Goal: Task Accomplishment & Management: Use online tool/utility

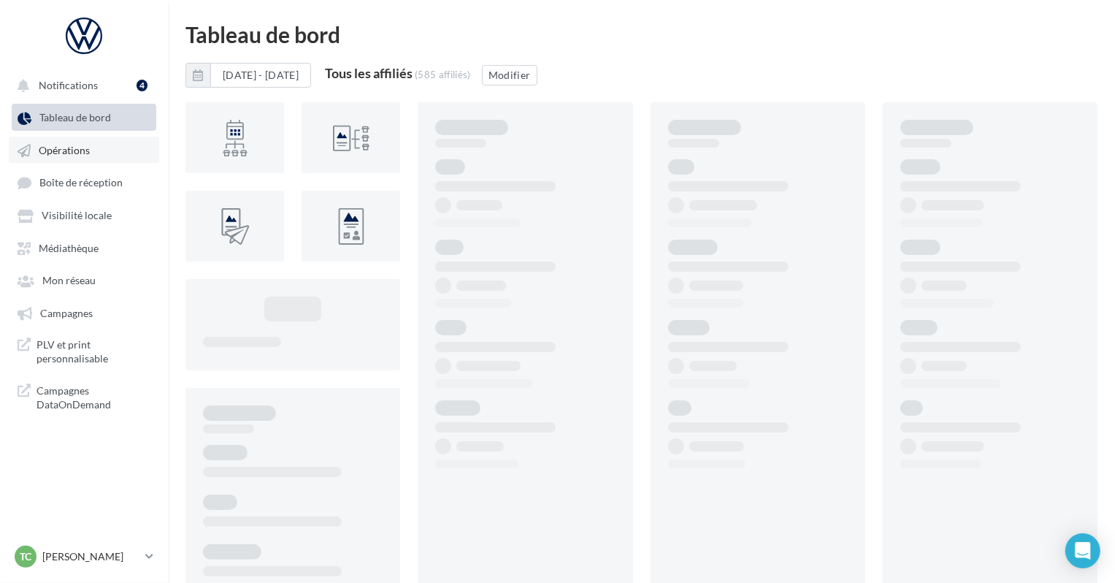
click at [106, 161] on link "Opérations" at bounding box center [84, 150] width 150 height 26
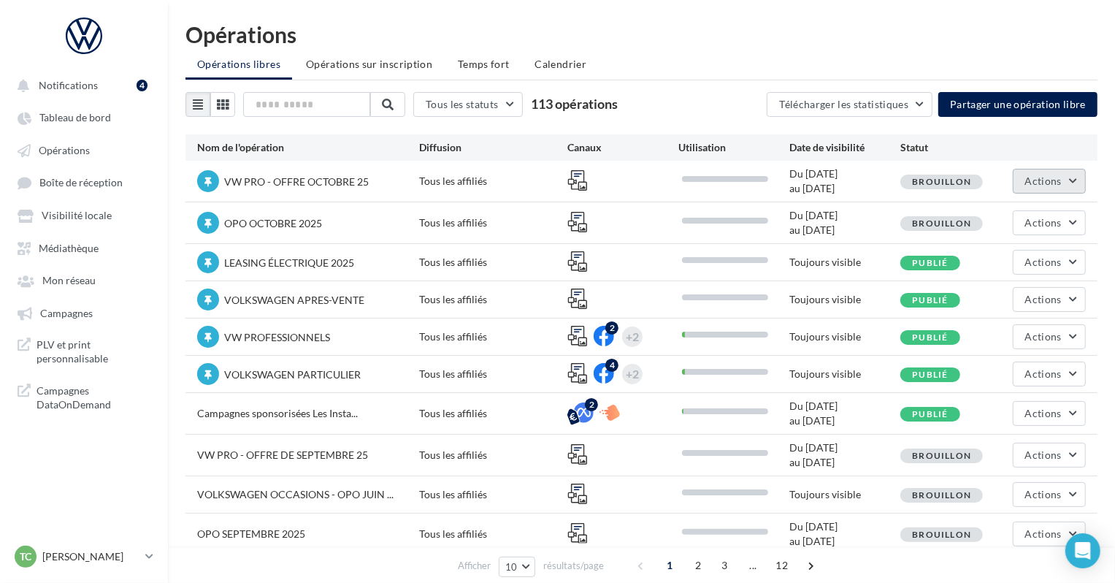
click at [1050, 181] on span "Actions" at bounding box center [1043, 180] width 37 height 12
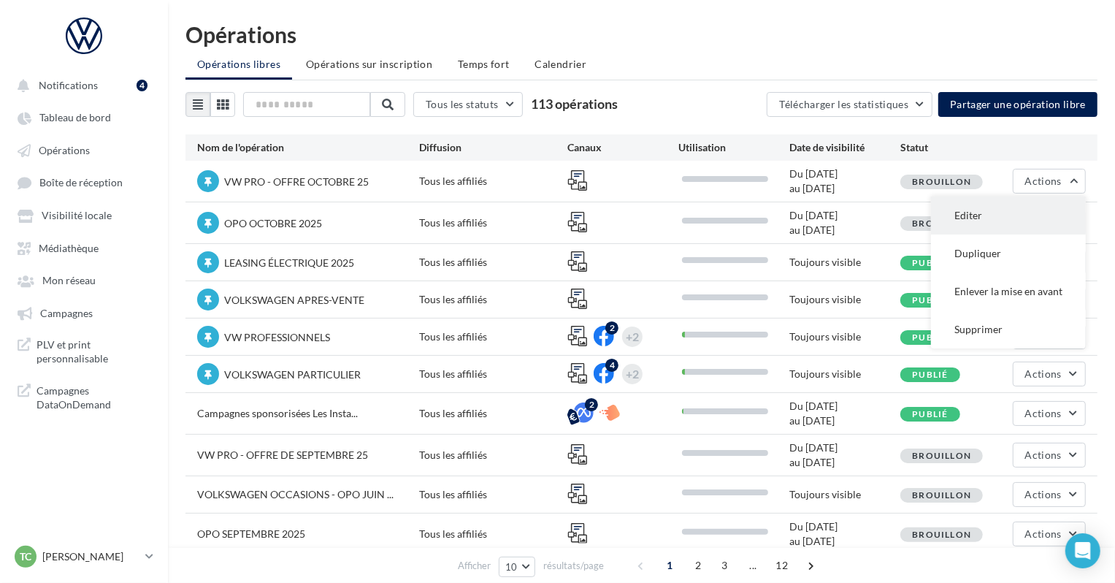
click at [984, 211] on button "Editer" at bounding box center [1008, 215] width 155 height 38
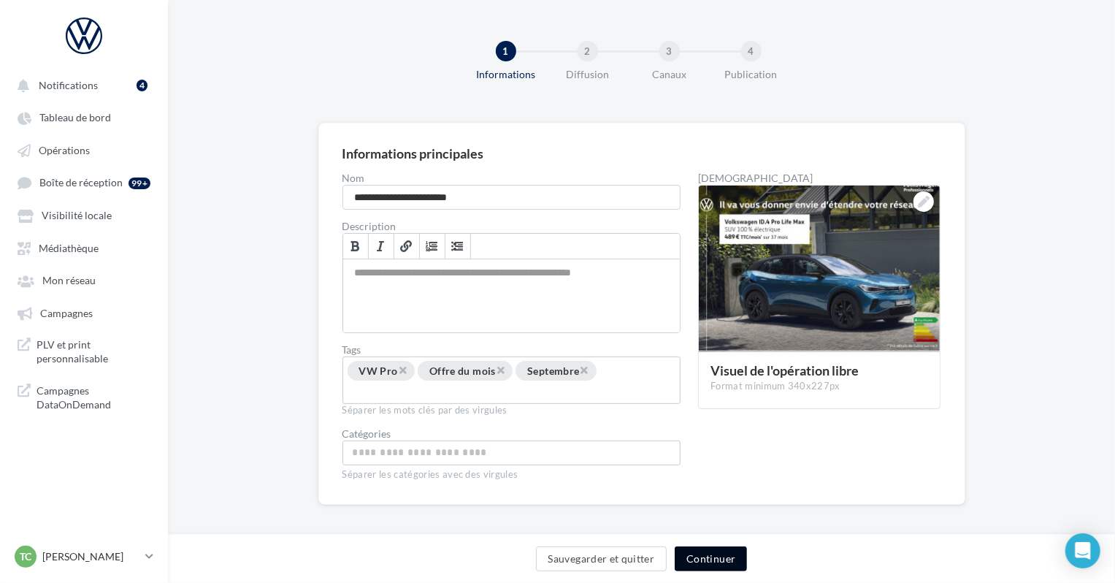
click at [713, 559] on button "Continuer" at bounding box center [711, 558] width 72 height 25
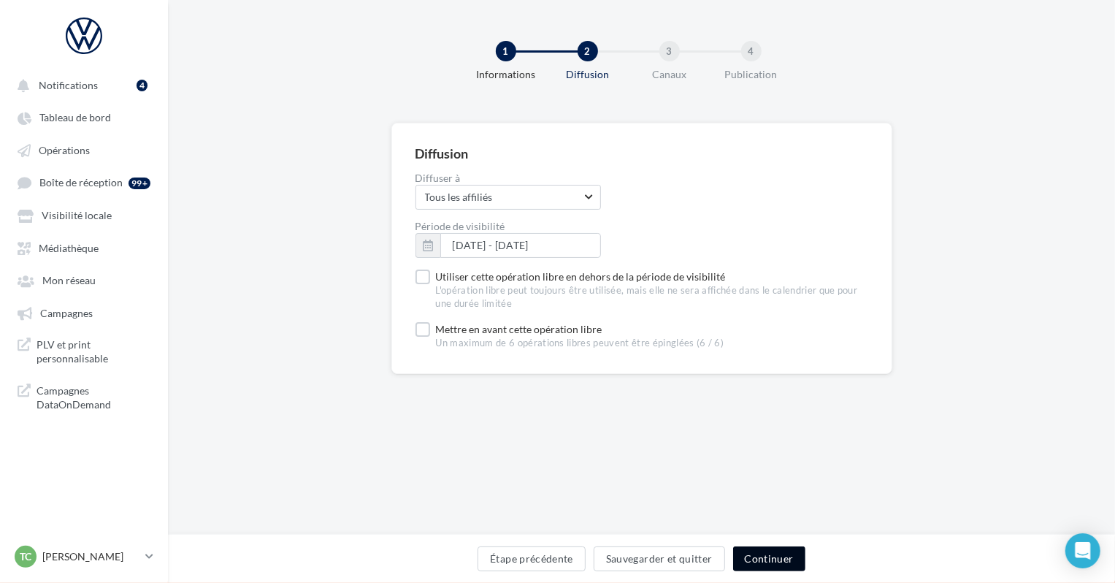
click at [763, 548] on button "Continuer" at bounding box center [769, 558] width 72 height 25
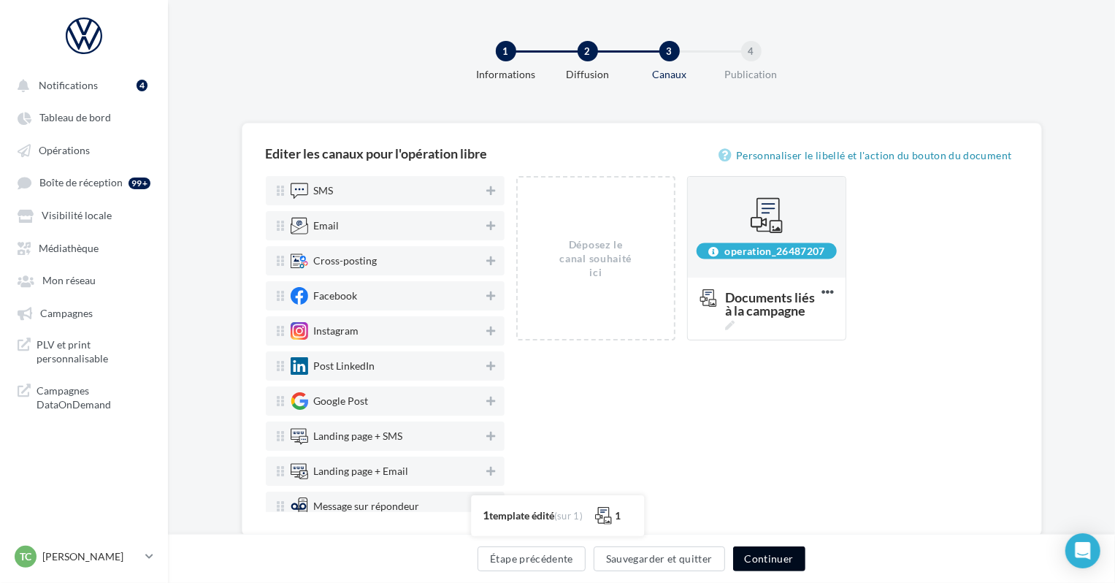
click at [763, 548] on button "Continuer" at bounding box center [769, 558] width 72 height 25
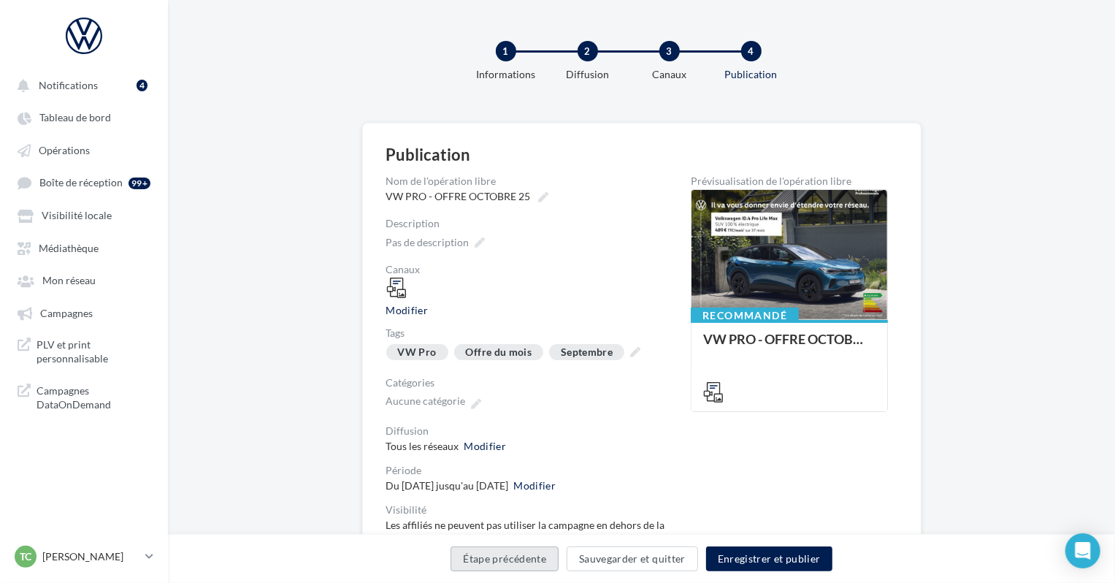
click at [515, 567] on button "Étape précédente" at bounding box center [504, 558] width 108 height 25
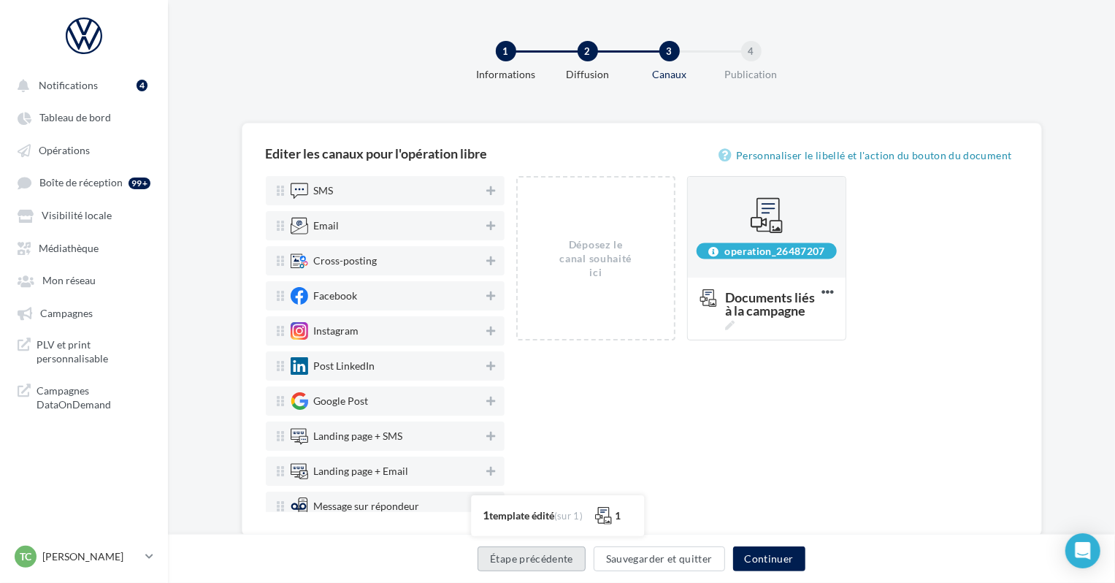
click at [515, 567] on button "Étape précédente" at bounding box center [531, 558] width 108 height 25
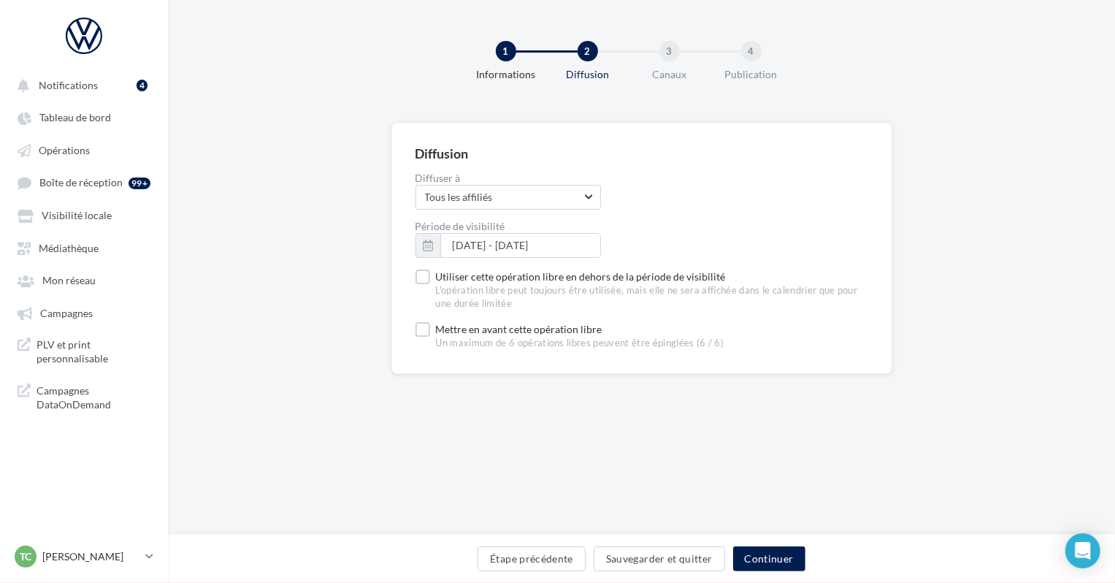
click at [491, 181] on label "Diffuser à" at bounding box center [641, 178] width 453 height 10
click at [491, 190] on span "Tous les affiliés" at bounding box center [503, 197] width 156 height 15
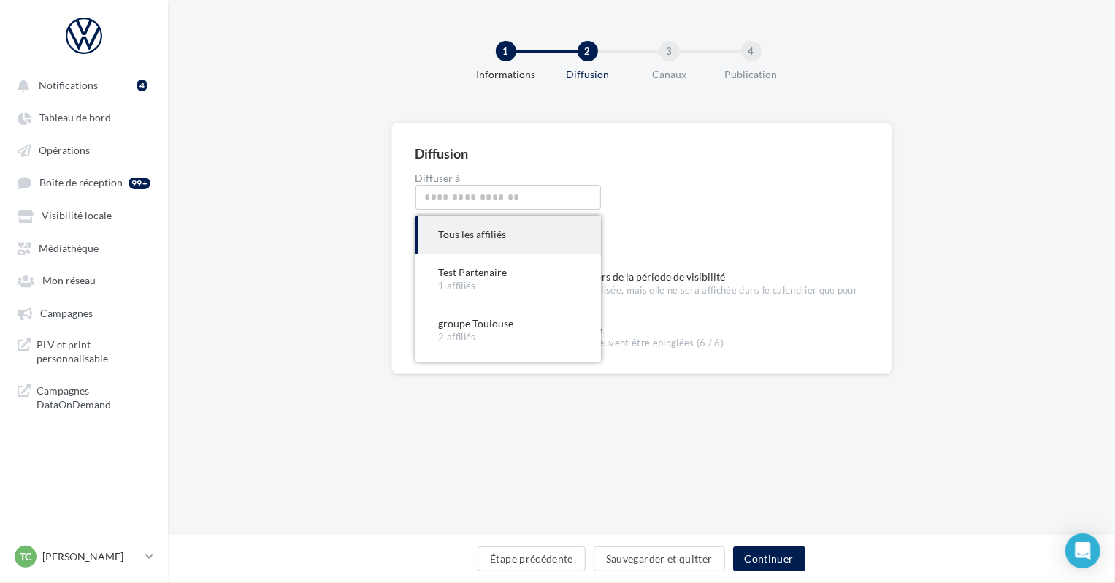
click at [575, 172] on form "Diffusion Diffuser à Tous les affiliés Tous les affiliés Tous les affiliés Test…" at bounding box center [641, 248] width 453 height 203
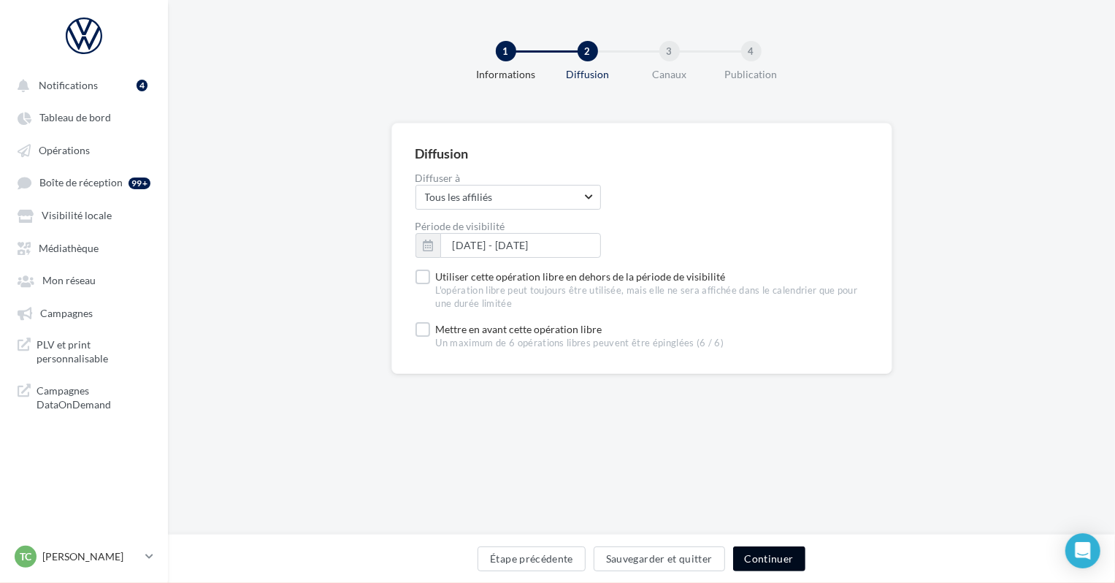
click at [762, 554] on button "Continuer" at bounding box center [769, 558] width 72 height 25
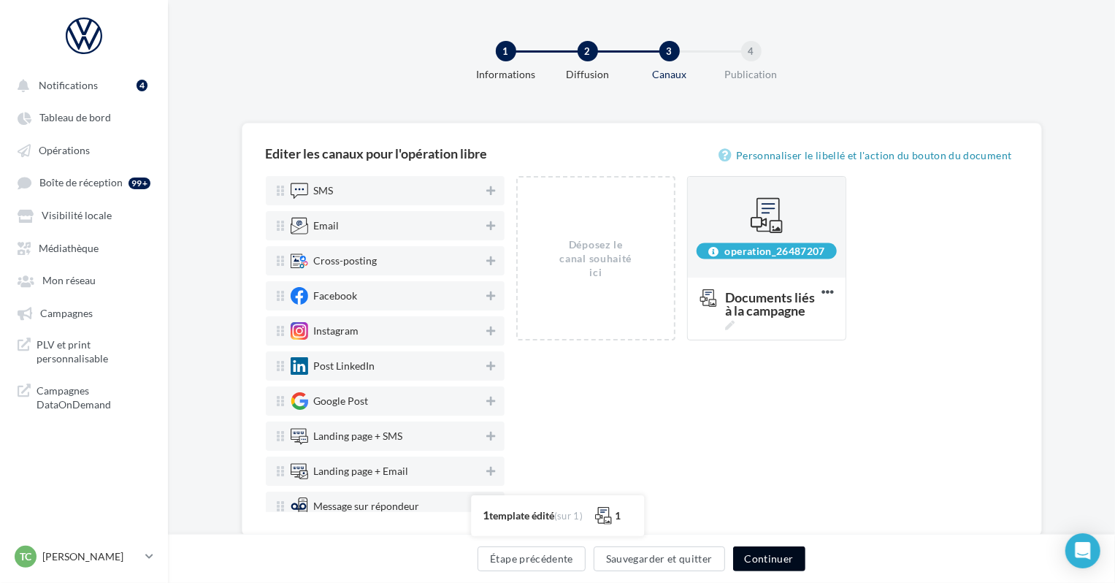
click at [762, 554] on button "Continuer" at bounding box center [769, 558] width 72 height 25
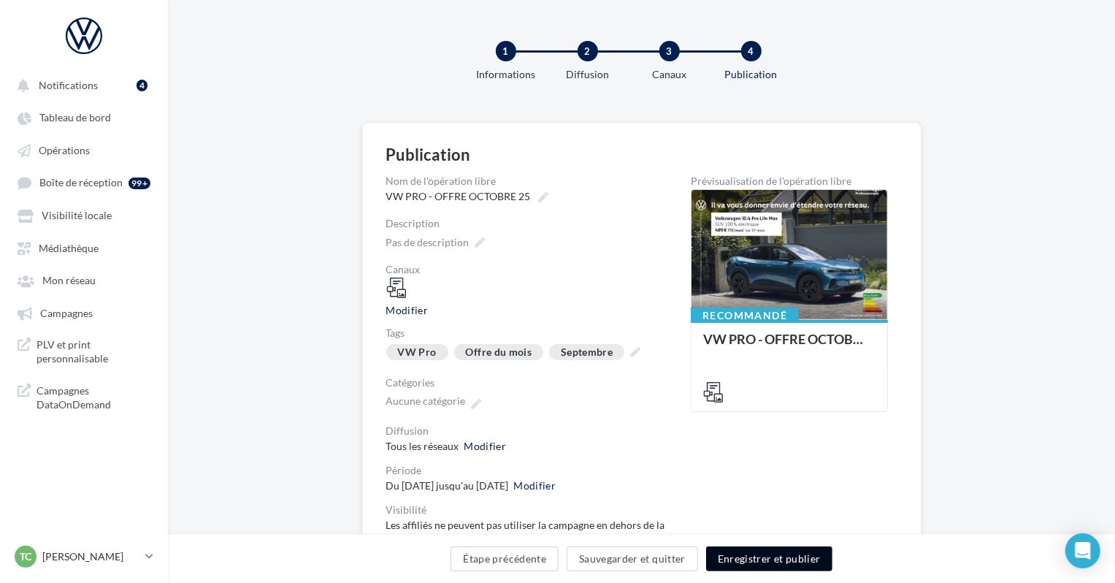
click at [762, 560] on button "Enregistrer et publier" at bounding box center [769, 558] width 126 height 25
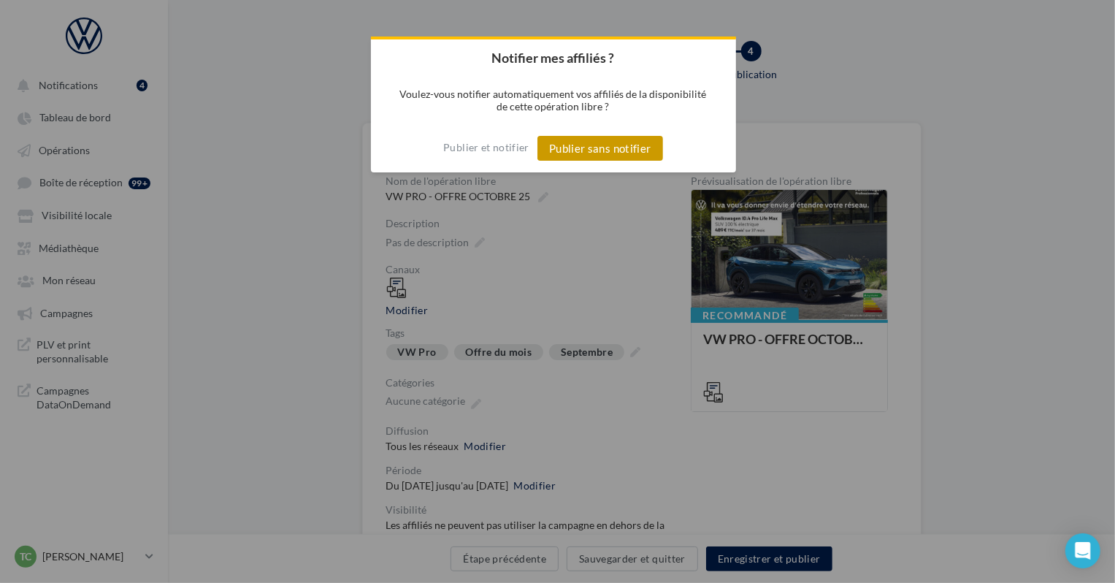
click at [624, 153] on button "Publier sans notifier" at bounding box center [600, 148] width 126 height 25
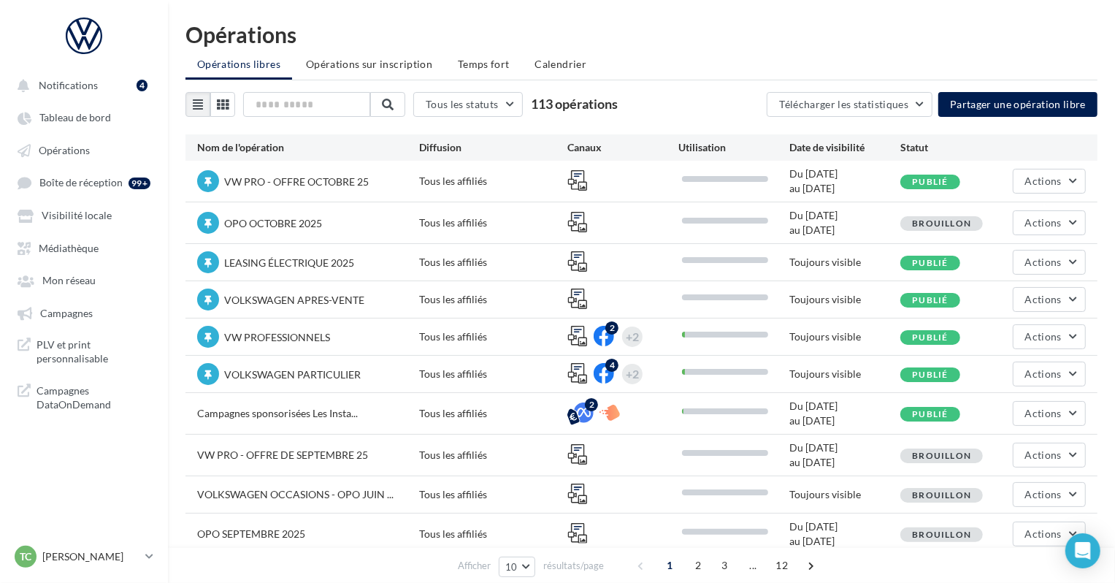
click at [1042, 237] on div "OPO [DATE] Tous les affiliés Du [DATE] au [DATE] Brouillon Actions" at bounding box center [641, 222] width 912 height 41
click at [1047, 227] on span "Actions" at bounding box center [1043, 222] width 37 height 12
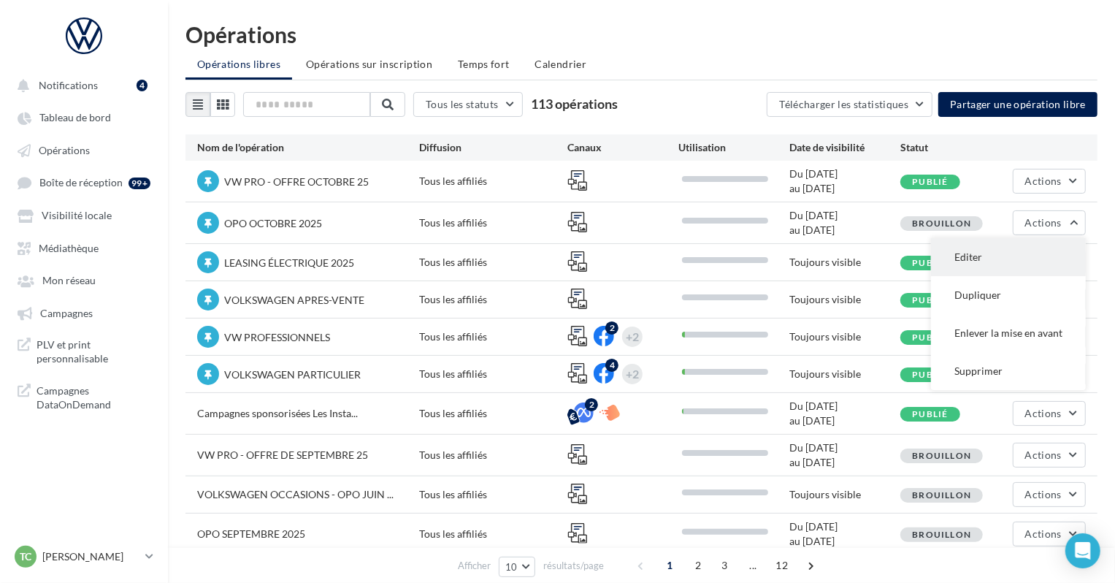
click at [1004, 248] on button "Editer" at bounding box center [1008, 257] width 155 height 38
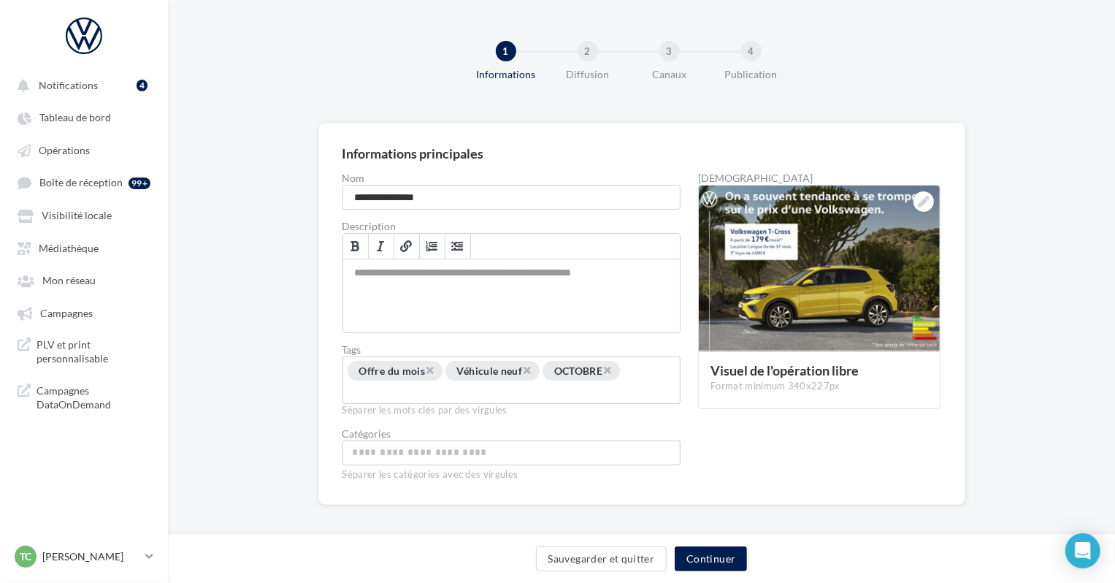
click at [696, 540] on div "Sauvegarder et quitter Continuer" at bounding box center [641, 558] width 947 height 49
click at [696, 554] on button "Continuer" at bounding box center [711, 558] width 72 height 25
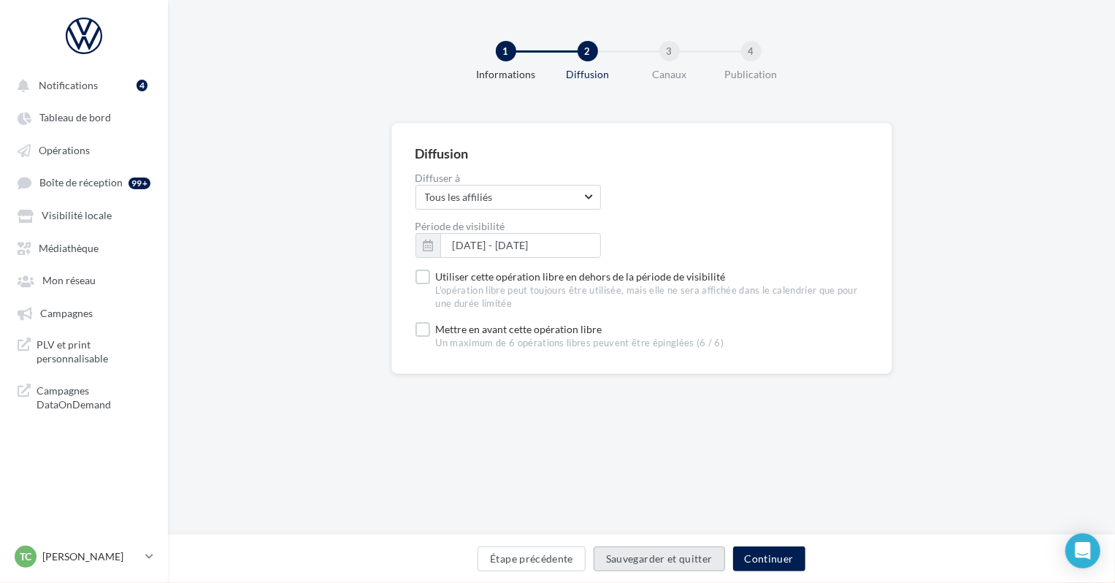
click at [696, 554] on button "Sauvegarder et quitter" at bounding box center [659, 558] width 131 height 25
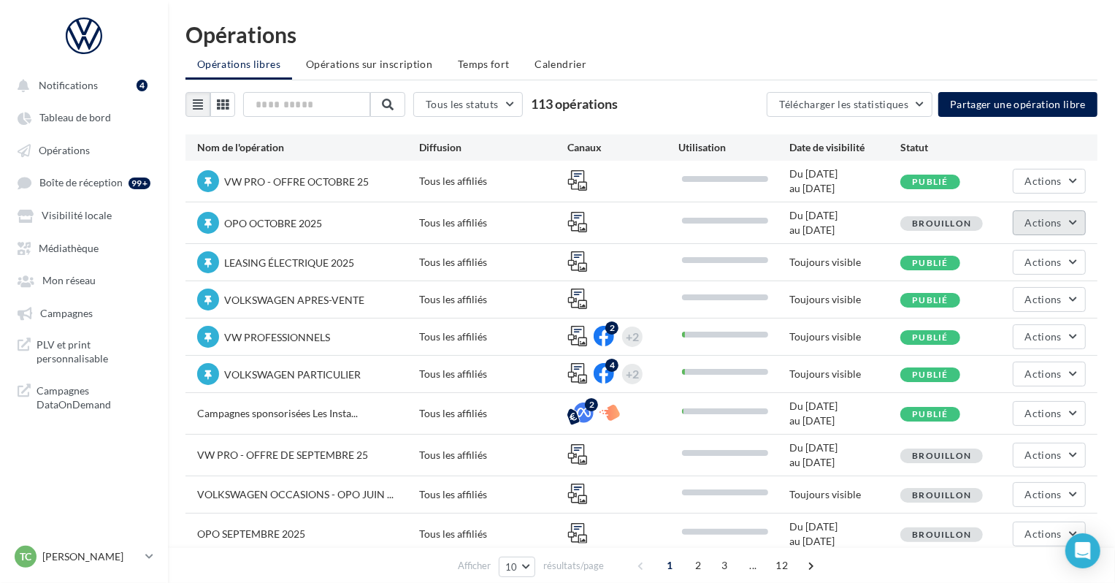
click at [1016, 216] on button "Actions" at bounding box center [1049, 222] width 73 height 25
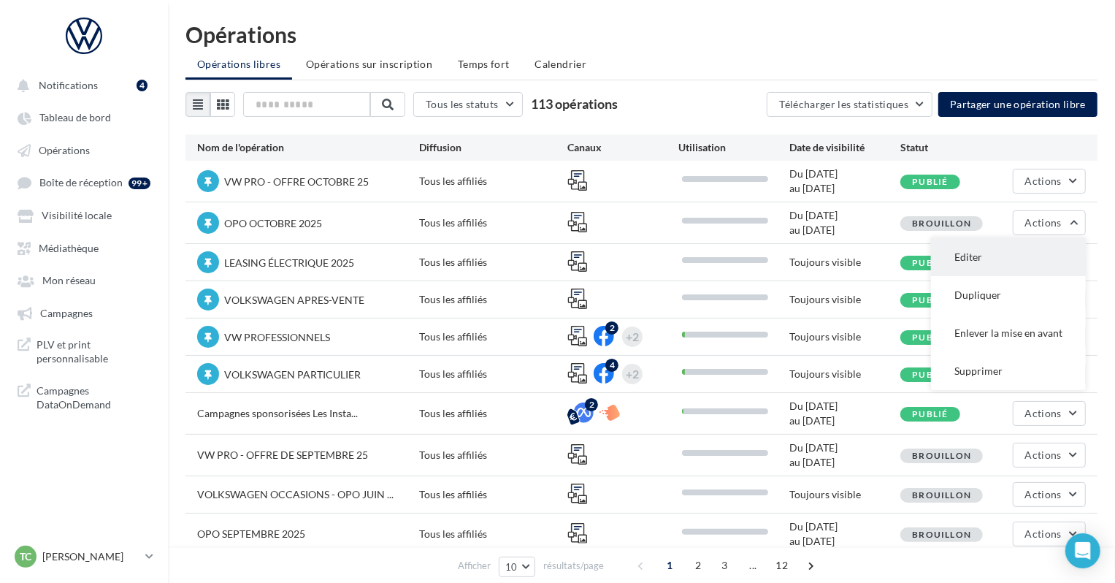
click at [1007, 242] on button "Editer" at bounding box center [1008, 257] width 155 height 38
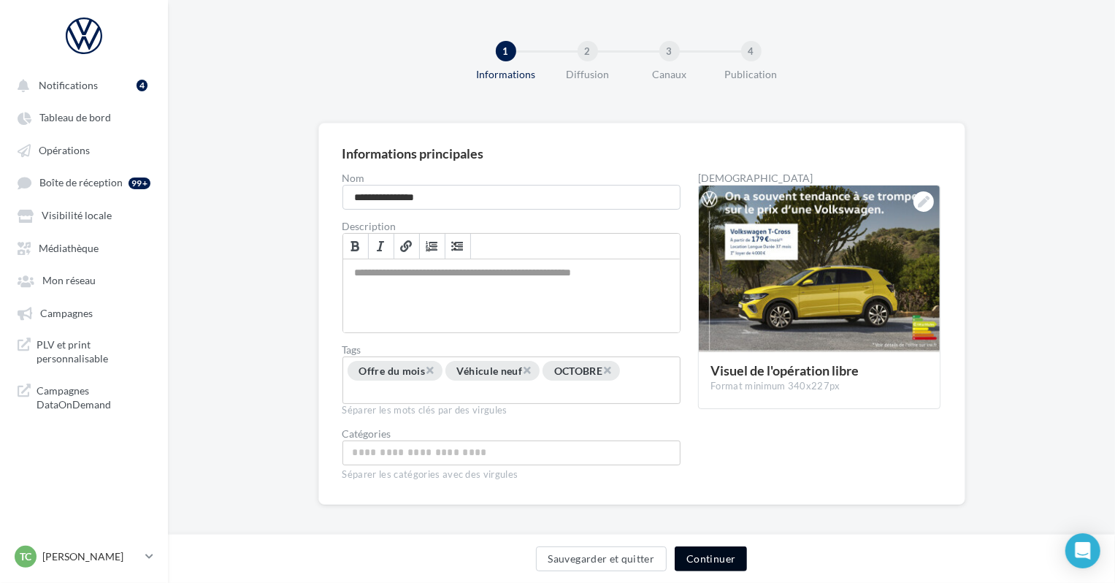
click at [705, 553] on button "Continuer" at bounding box center [711, 558] width 72 height 25
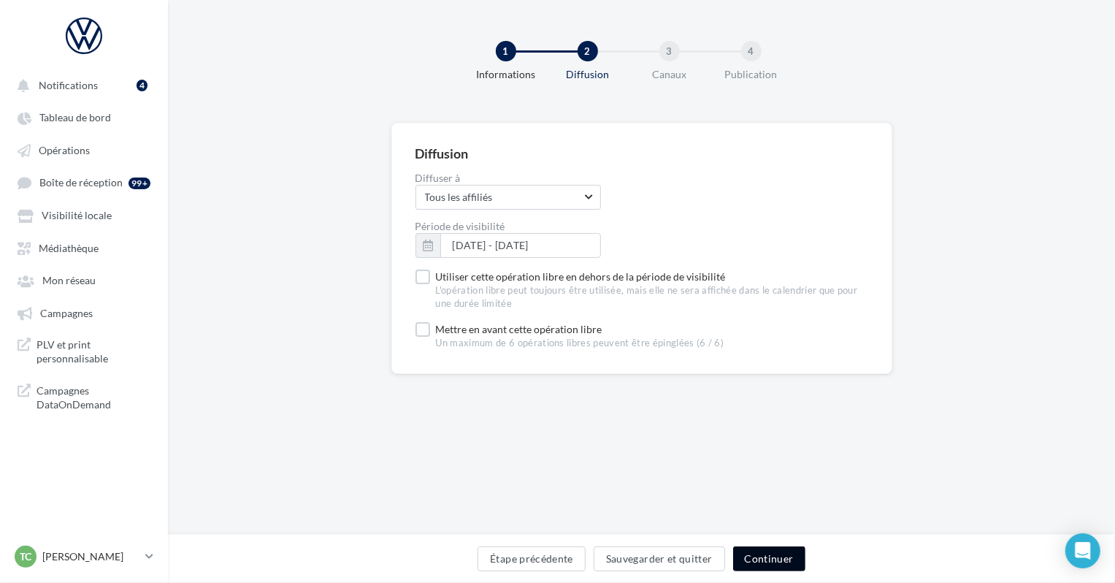
click at [792, 559] on button "Continuer" at bounding box center [769, 558] width 72 height 25
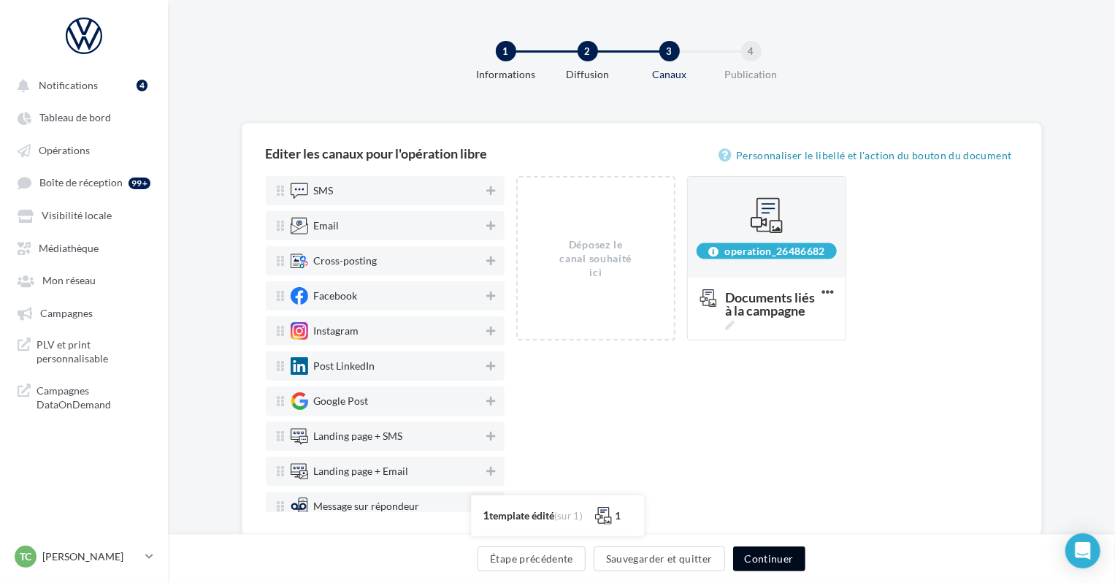
click at [792, 559] on button "Continuer" at bounding box center [769, 558] width 72 height 25
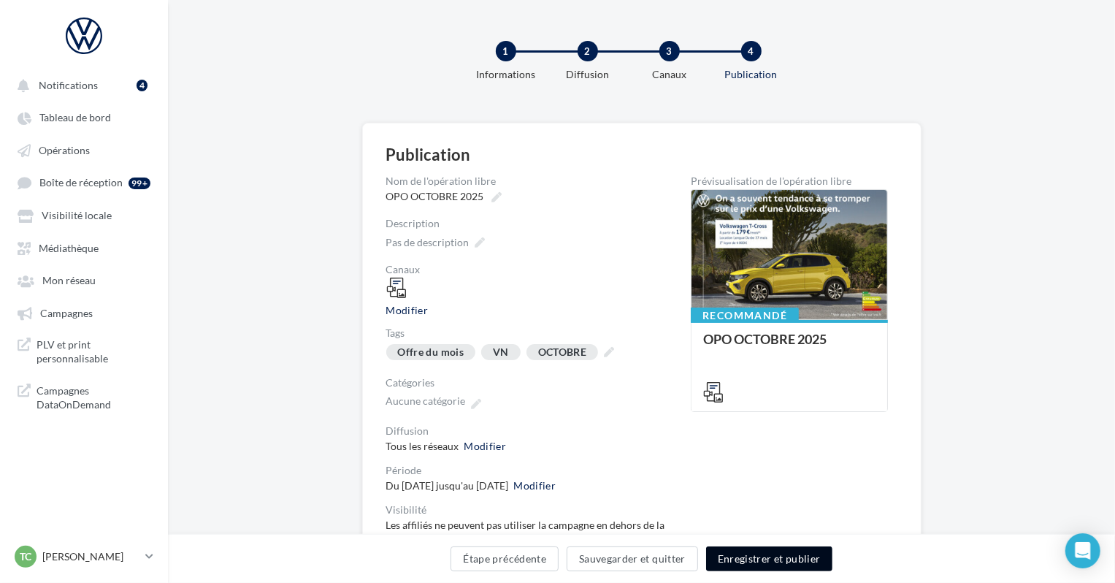
click at [792, 559] on button "Enregistrer et publier" at bounding box center [769, 558] width 126 height 25
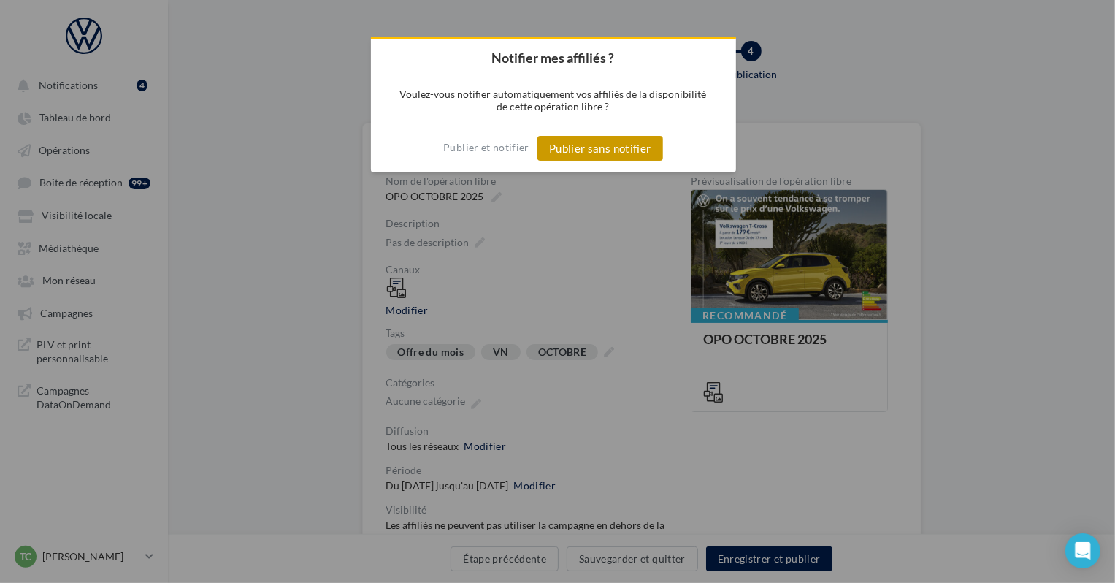
click at [563, 149] on button "Publier sans notifier" at bounding box center [600, 148] width 126 height 25
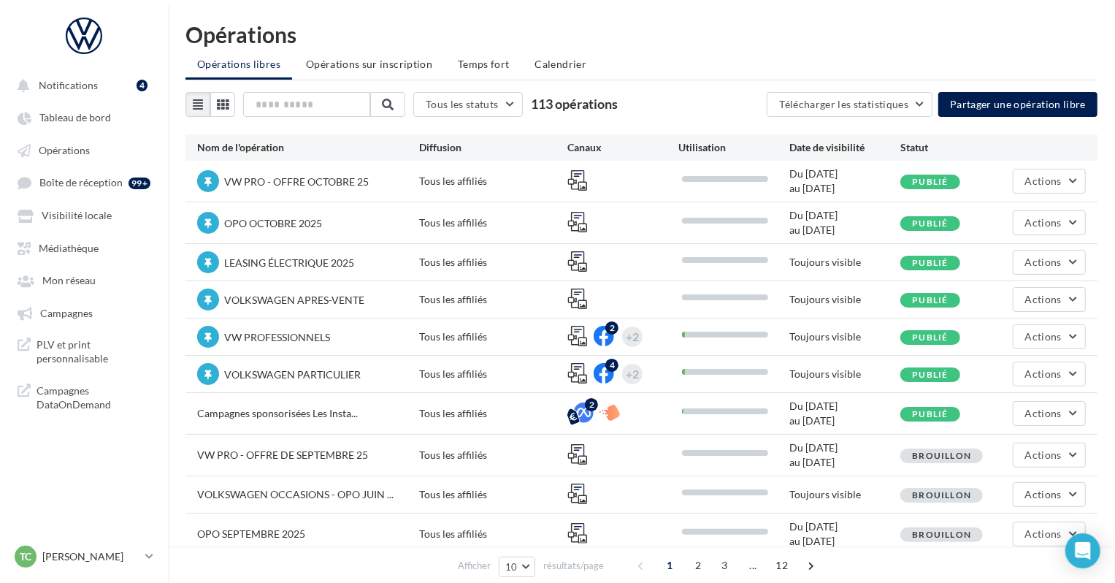
click at [293, 222] on span "OPO OCTOBRE 2025" at bounding box center [273, 223] width 98 height 12
click at [93, 246] on span "Médiathèque" at bounding box center [69, 248] width 60 height 12
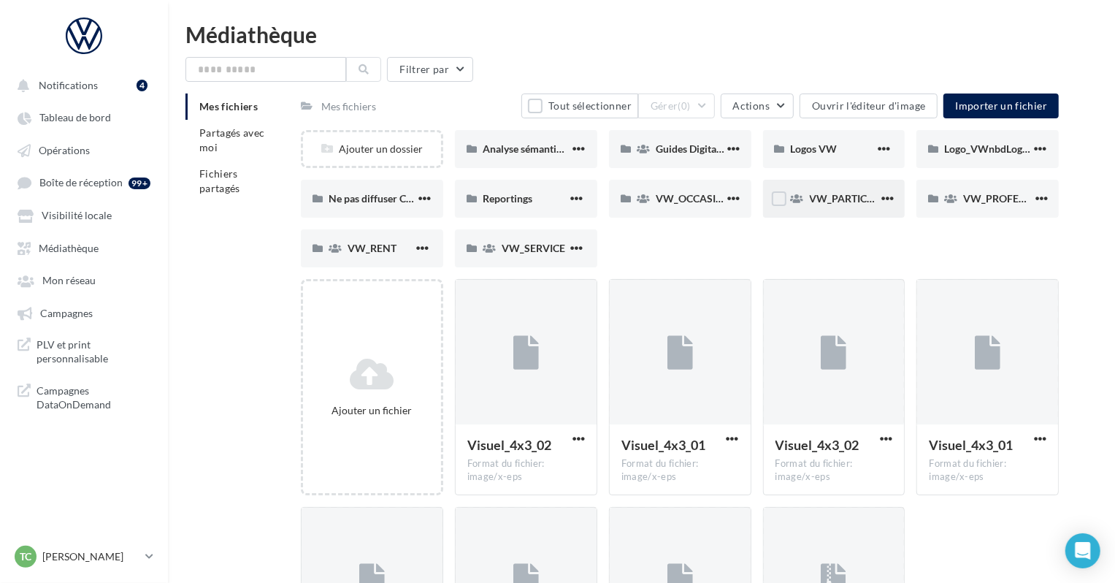
click at [848, 208] on div "VW_PARTICULIERS" at bounding box center [834, 199] width 142 height 38
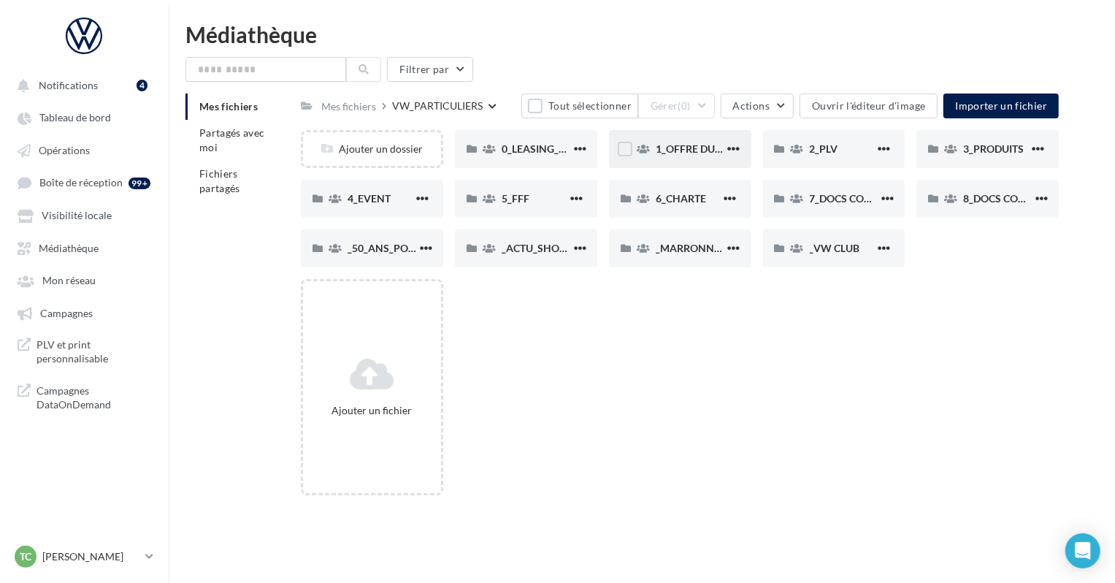
click at [706, 160] on div "1_OFFRE DU MOIS" at bounding box center [680, 149] width 142 height 38
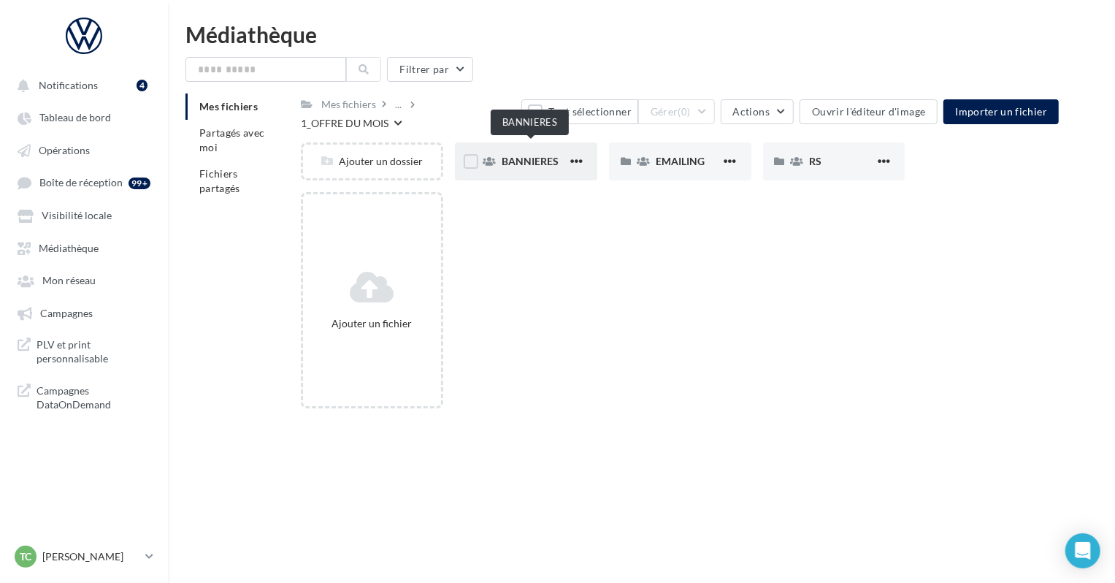
click at [540, 155] on span "BANNIERES" at bounding box center [530, 161] width 57 height 12
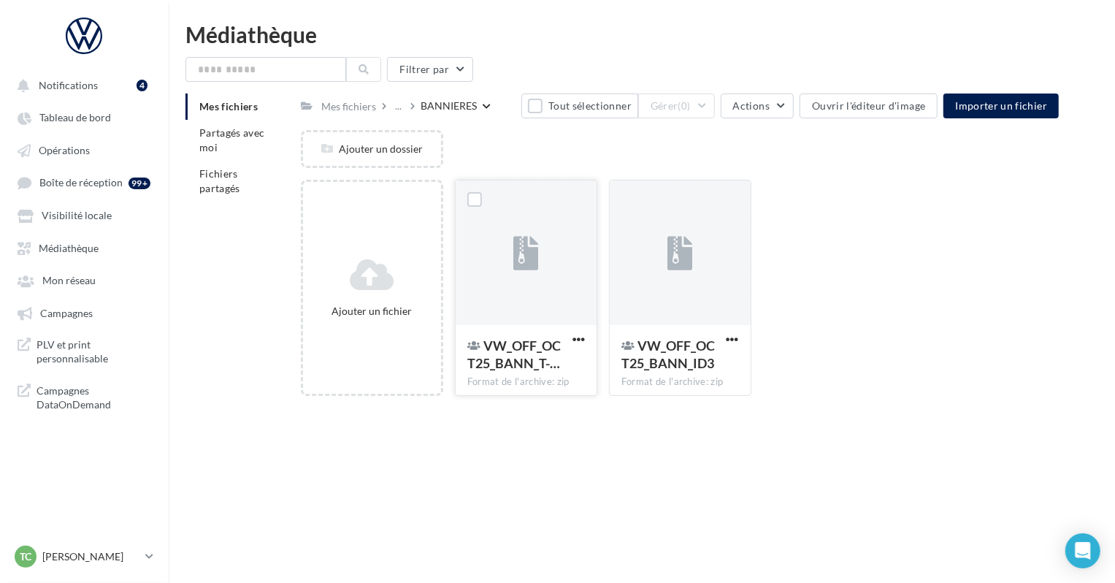
click at [542, 245] on div at bounding box center [526, 253] width 141 height 146
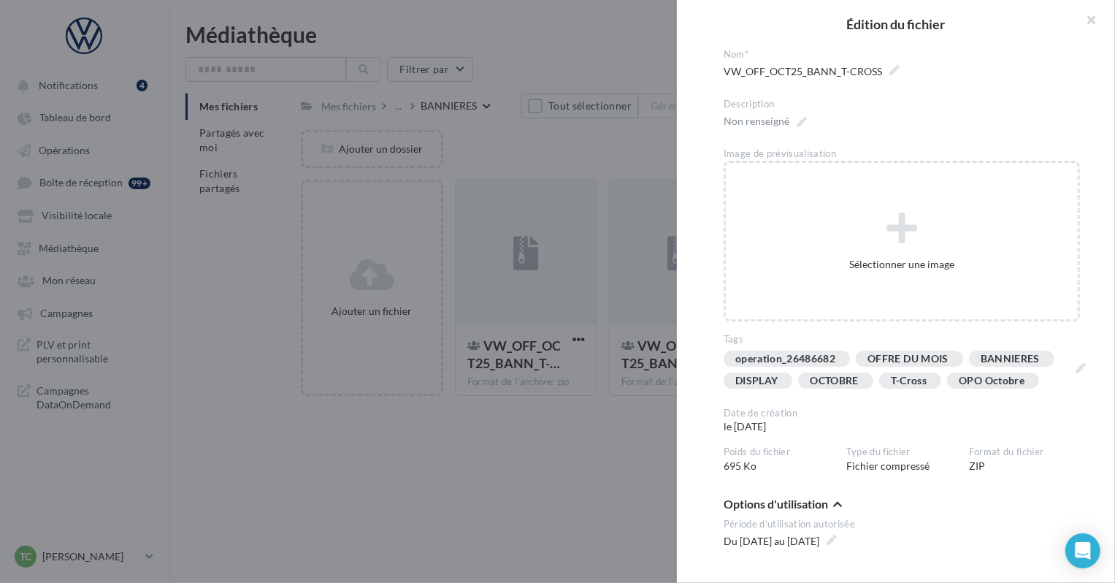
click at [561, 223] on div at bounding box center [557, 291] width 1115 height 583
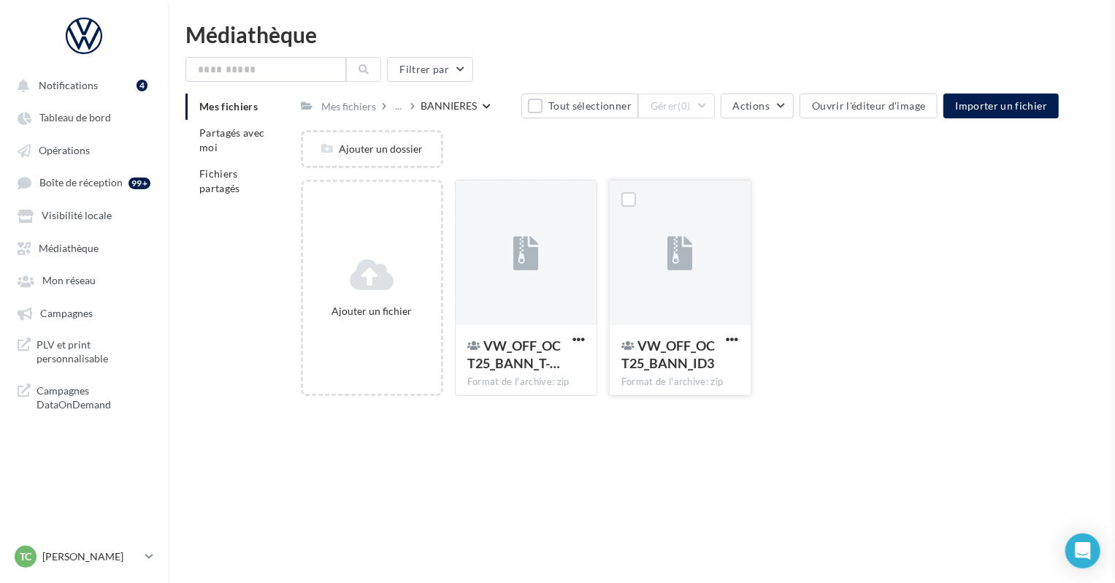
click at [629, 251] on div at bounding box center [680, 253] width 141 height 146
click at [86, 567] on div "TC [PERSON_NAME] [PERSON_NAME][EMAIL_ADDRESS][DOMAIN_NAME]" at bounding box center [77, 556] width 125 height 22
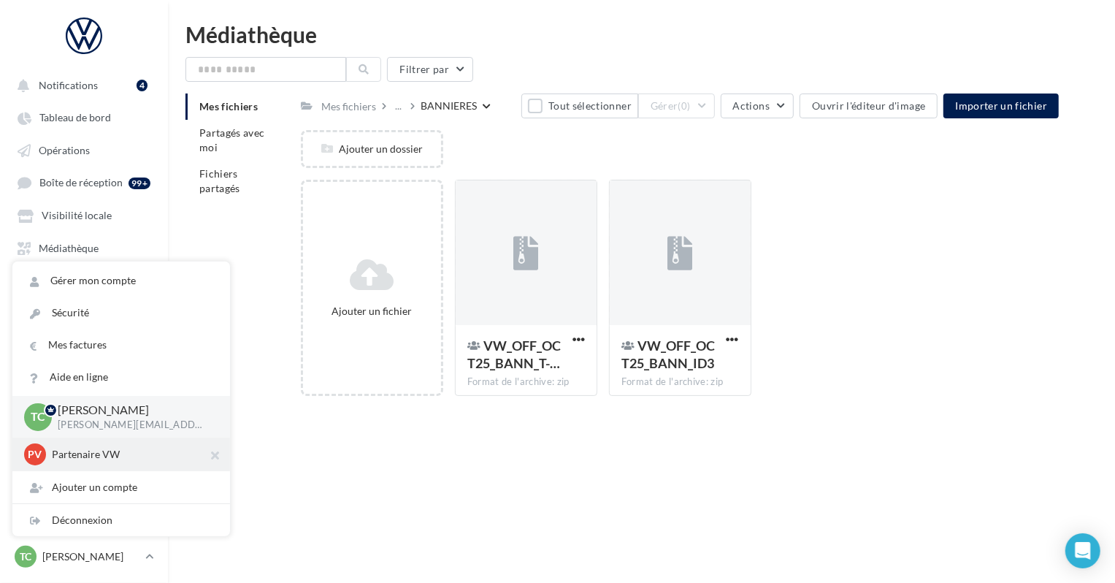
click at [116, 457] on p "Partenaire VW" at bounding box center [132, 454] width 161 height 15
